Goal: Transaction & Acquisition: Purchase product/service

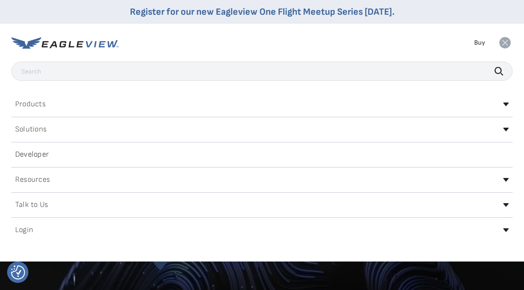
click at [23, 230] on h2 "Login" at bounding box center [24, 230] width 18 height 8
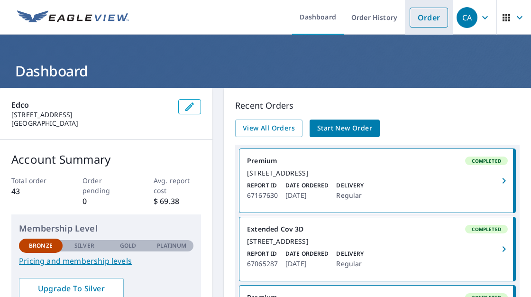
click at [421, 20] on link "Order" at bounding box center [428, 18] width 38 height 20
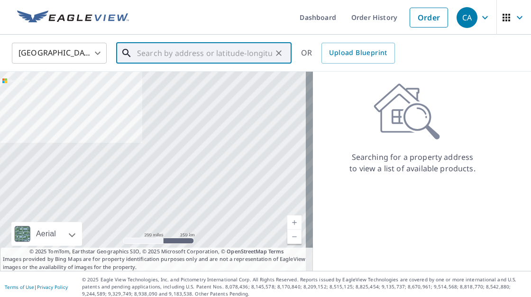
click at [154, 51] on input "text" at bounding box center [204, 53] width 135 height 27
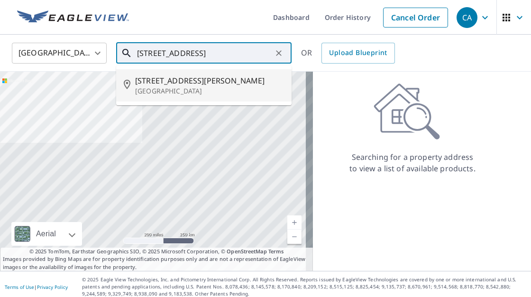
click at [146, 86] on p "[GEOGRAPHIC_DATA]" at bounding box center [209, 90] width 149 height 9
type input "[STREET_ADDRESS][PERSON_NAME]"
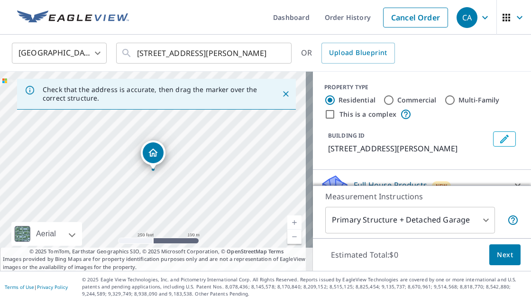
click at [289, 219] on link "Current Level 17, Zoom In" at bounding box center [294, 222] width 14 height 14
click at [289, 220] on link "Current Level 18, Zoom In" at bounding box center [294, 222] width 14 height 14
click at [291, 224] on link "Current Level 19, Zoom In" at bounding box center [294, 222] width 14 height 14
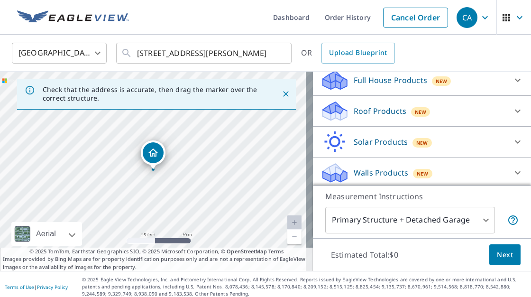
scroll to position [105, 0]
click at [380, 111] on p "Roof Products" at bounding box center [380, 110] width 53 height 11
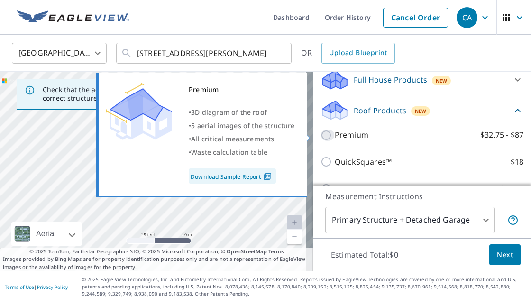
click at [321, 133] on input "Premium $32.75 - $87" at bounding box center [327, 134] width 14 height 11
checkbox input "true"
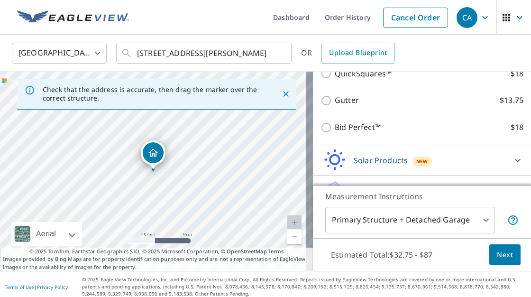
scroll to position [251, 0]
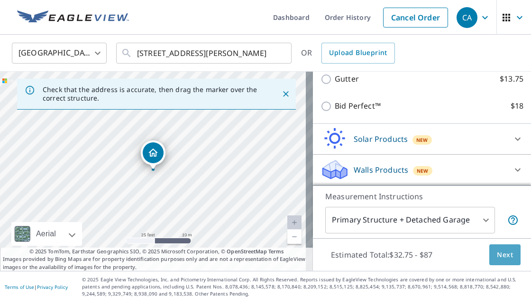
click at [499, 250] on span "Next" at bounding box center [505, 255] width 16 height 12
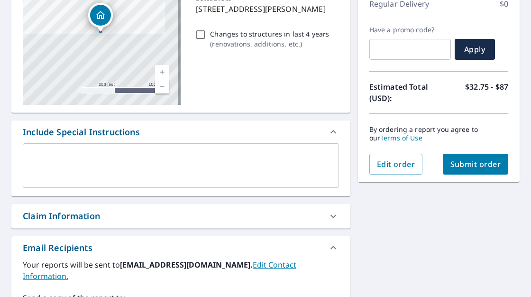
scroll to position [140, 0]
click at [456, 164] on span "Submit order" at bounding box center [475, 164] width 51 height 10
